Goal: Transaction & Acquisition: Purchase product/service

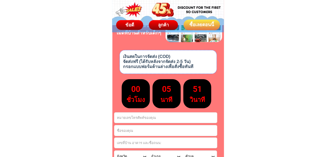
scroll to position [3013, 0]
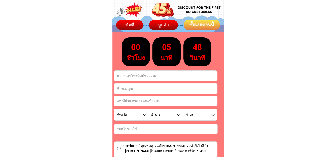
click at [151, 76] on input "Input phone_number" at bounding box center [165, 76] width 103 height 10
type input "0818699069"
type input "ว[PERSON_NAME]"
type input "79/3 หมู่ 5 สำนักงานขายโครงการ[PERSON_NAME] ถนนพุทธ[PERSON_NAME]สาย 4"
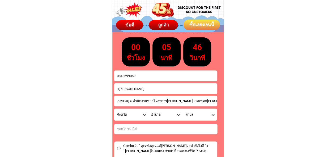
select select "66_R1908788"
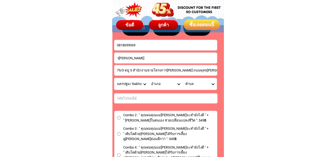
scroll to position [3040, 0]
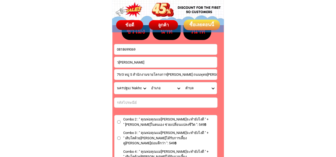
click at [181, 89] on select "อำเภอ กำแพงแสน/ Kamphaeng Saen ดอนตูม/ Don Tum นครชัยศรี/ [GEOGRAPHIC_DATA]/ [G…" at bounding box center [165, 89] width 34 height 12
select select "66_R399"
click at [148, 83] on select "อำเภอ กำแพงแสน/ Kamphaeng Saen ดอนตูม/ Don Tum นครชัยศรี/ [GEOGRAPHIC_DATA]/ [G…" at bounding box center [165, 89] width 34 height 12
click at [212, 88] on select "ตำบล กระทุ่มล้ม/ Krathum Lom [PERSON_NAME][PERSON_NAME]/ [GEOGRAPHIC_DATA] [PER…" at bounding box center [199, 89] width 34 height 12
select select "66_R0006074"
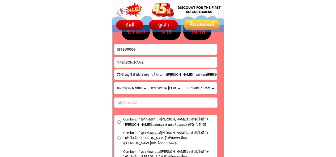
click at [182, 83] on select "ตำบล กระทุ่มล้ม/ Krathum Lom [PERSON_NAME][PERSON_NAME]/ [GEOGRAPHIC_DATA] [PER…" at bounding box center [199, 89] width 34 height 12
click at [132, 104] on input "Input number_input_1" at bounding box center [165, 103] width 103 height 10
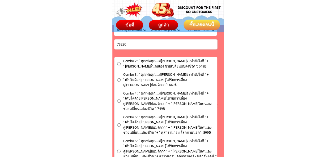
scroll to position [3093, 0]
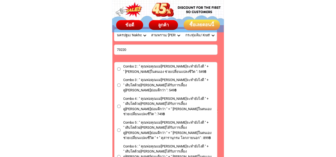
type input "73220"
click at [117, 68] on input "Combo 2 : " คุณพ่อคุณแม่[PERSON_NAME]จะทำยังไงดี " + " [PERSON_NAME]ในตนเอง ช่ว…" at bounding box center [118, 68] width 3 height 3
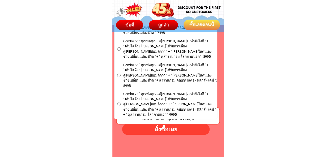
scroll to position [3172, 0]
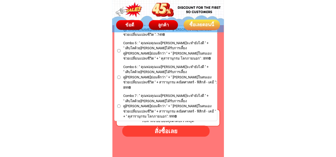
click at [167, 131] on div "สั่งซื้อเลย" at bounding box center [166, 131] width 88 height 9
radio input "true"
